Goal: Task Accomplishment & Management: Complete application form

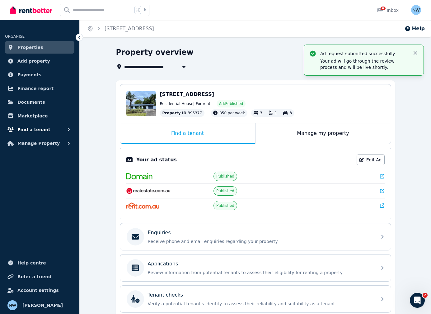
click at [35, 129] on span "Find a tenant" at bounding box center [33, 129] width 33 height 7
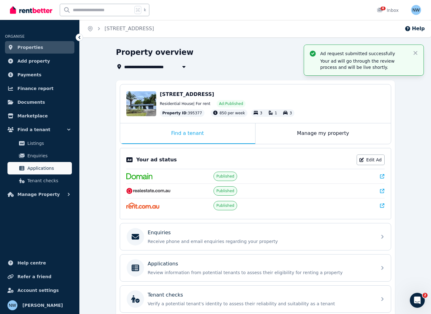
click at [34, 165] on span "Applications" at bounding box center [48, 167] width 42 height 7
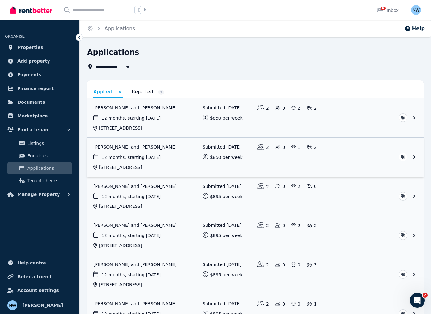
click at [413, 158] on link "View application: Vinicius Benevides Kohn and Laura Vianna" at bounding box center [255, 157] width 337 height 39
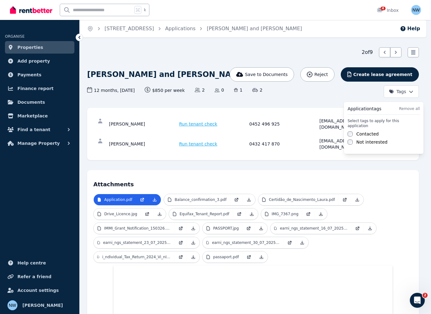
click at [411, 94] on html "Open main menu k 4 Inbox Open user menu ORGANISE Properties Add property Paymen…" at bounding box center [215, 157] width 431 height 314
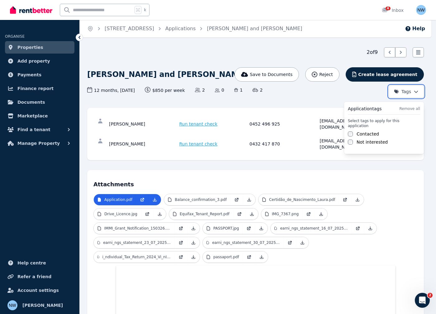
click at [362, 96] on html "Open main menu k 4 Inbox Open user menu ORGANISE Properties Add property Paymen…" at bounding box center [218, 157] width 436 height 314
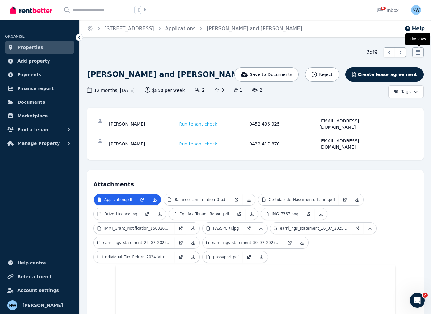
click at [418, 52] on icon at bounding box center [418, 52] width 6 height 6
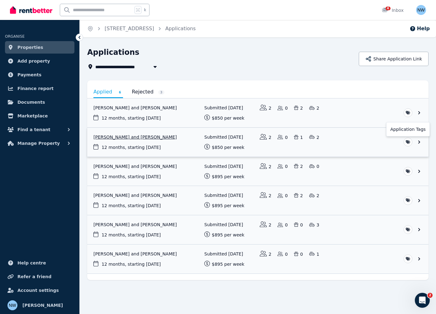
click at [405, 141] on html "**********" at bounding box center [218, 157] width 436 height 314
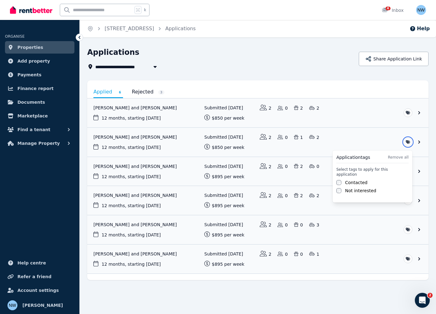
click at [385, 144] on html "**********" at bounding box center [218, 157] width 436 height 314
click at [27, 145] on span "Manage Property" at bounding box center [38, 142] width 42 height 7
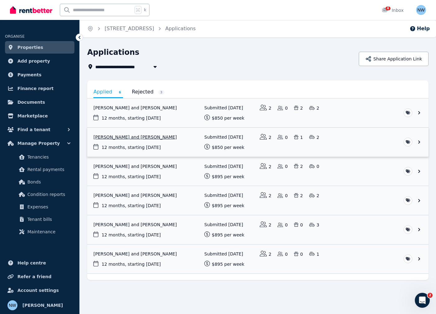
click at [161, 139] on link "View application: Vinicius Benevides Kohn and Laura Vianna" at bounding box center [257, 142] width 341 height 29
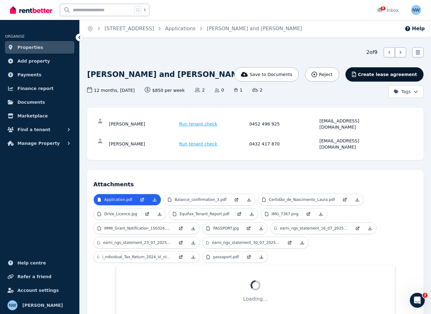
click at [415, 76] on span "Create lease agreement" at bounding box center [387, 74] width 59 height 6
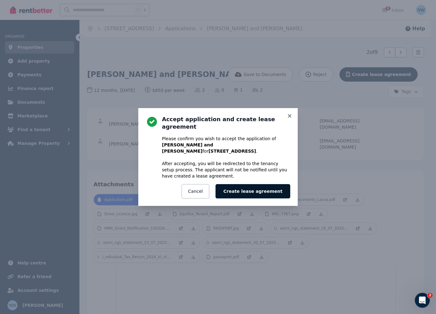
click at [261, 191] on button "Create lease agreement" at bounding box center [252, 191] width 75 height 14
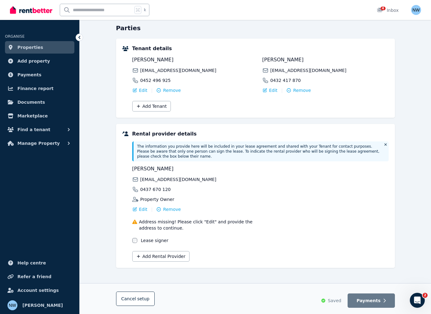
scroll to position [62, 0]
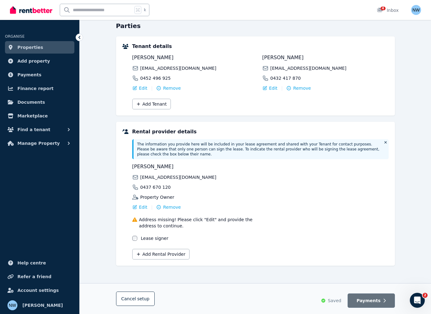
click at [371, 297] on span "Payments" at bounding box center [369, 300] width 24 height 6
click at [369, 305] on button "Payments" at bounding box center [371, 300] width 47 height 14
click at [344, 163] on div "[PERSON_NAME] [EMAIL_ADDRESS][DOMAIN_NAME] 0437 670 120 Property Owner Edit | R…" at bounding box center [260, 202] width 257 height 78
click at [250, 148] on p "The information you provide here will be included in your lease agreement and s…" at bounding box center [258, 149] width 243 height 15
click at [248, 155] on p "The information you provide here will be included in your lease agreement and s…" at bounding box center [258, 149] width 243 height 15
